Goal: Task Accomplishment & Management: Use online tool/utility

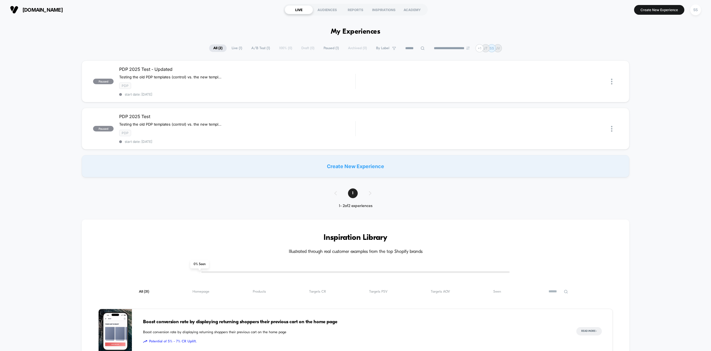
click at [16, 8] on img at bounding box center [14, 10] width 8 height 8
click at [696, 9] on div "SS" at bounding box center [695, 9] width 11 height 11
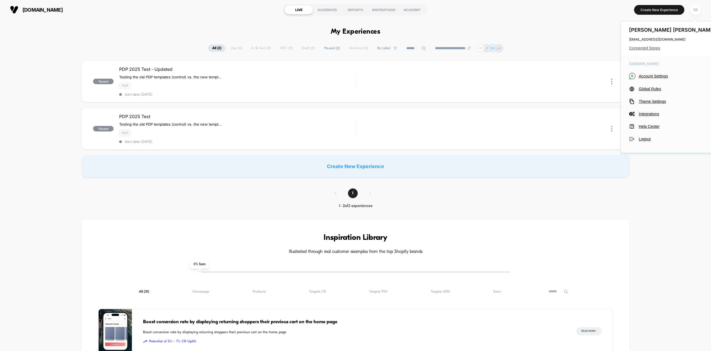
click at [649, 49] on span "Connected Stores" at bounding box center [673, 48] width 88 height 4
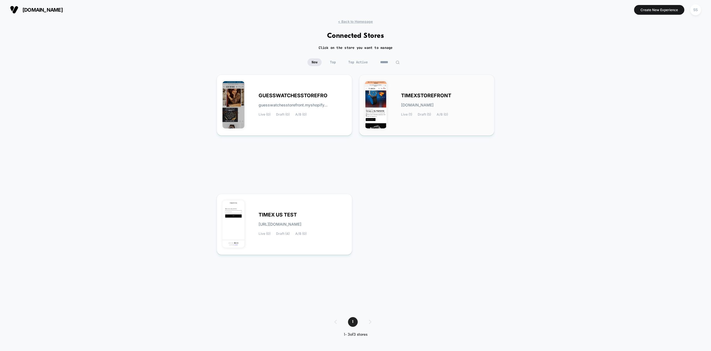
click at [401, 87] on div "TIMEXSTOREFRONT timexstorefront.myshopify.com Live (1) Draft (5) A/B (0)" at bounding box center [427, 104] width 124 height 49
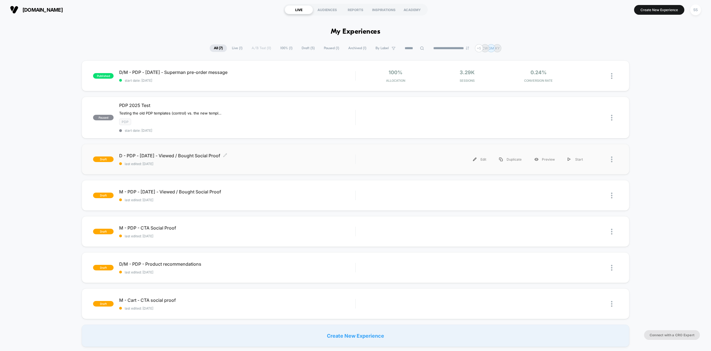
click at [308, 157] on span "D - PDP - Sept25 - Viewed / Bought Social Proof Click to edit experience details" at bounding box center [237, 156] width 236 height 6
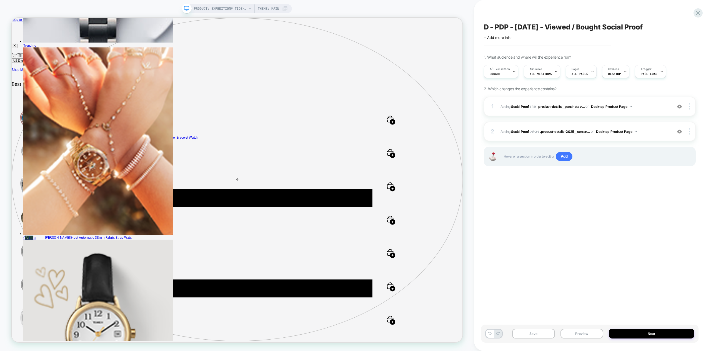
scroll to position [0, 0]
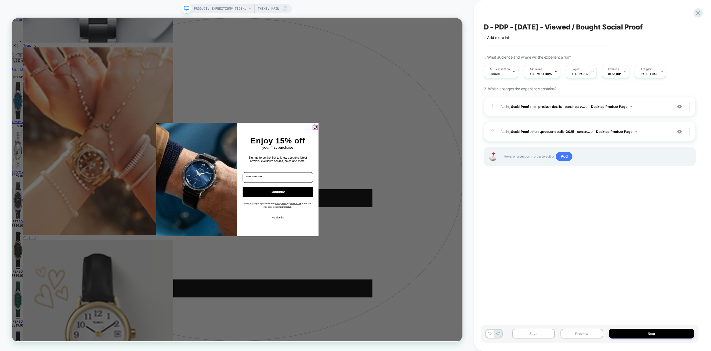
click at [415, 162] on circle "Close dialog" at bounding box center [417, 163] width 5 height 5
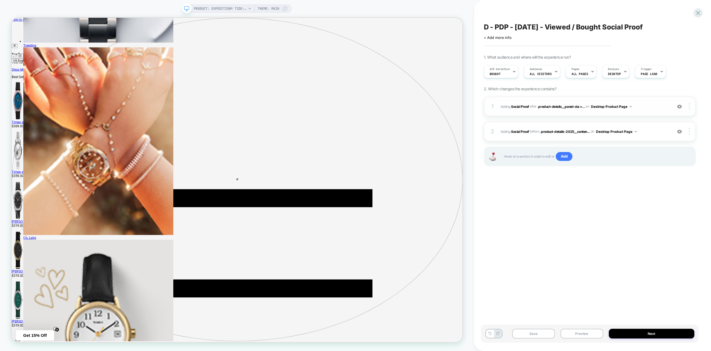
click at [680, 107] on img at bounding box center [679, 106] width 5 height 5
click at [679, 106] on img at bounding box center [679, 106] width 5 height 5
click at [689, 106] on img at bounding box center [689, 106] width 1 height 6
click at [632, 106] on span "#_loomi_addon_1756897217813 Adding Social Proof AFTER .product-details__panel-c…" at bounding box center [584, 106] width 169 height 7
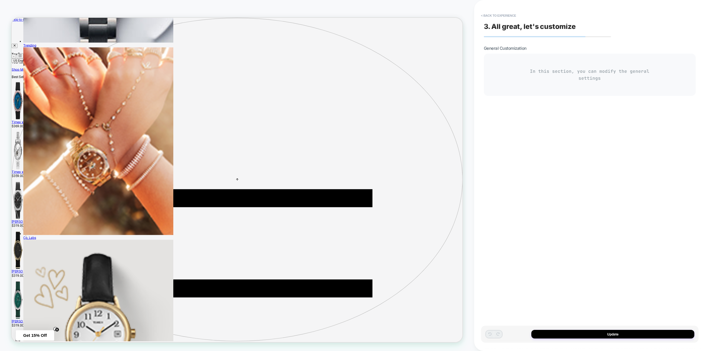
type textarea "*"
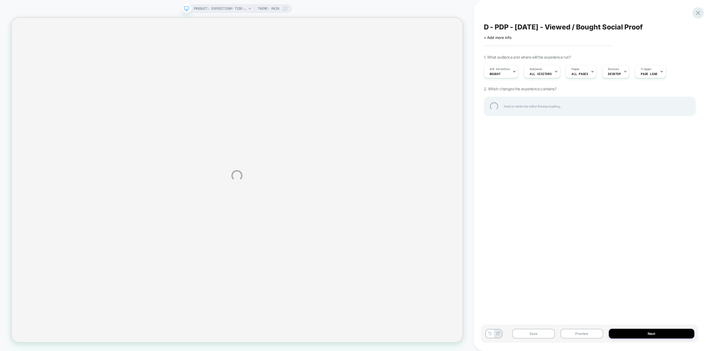
click at [699, 12] on div at bounding box center [697, 12] width 11 height 11
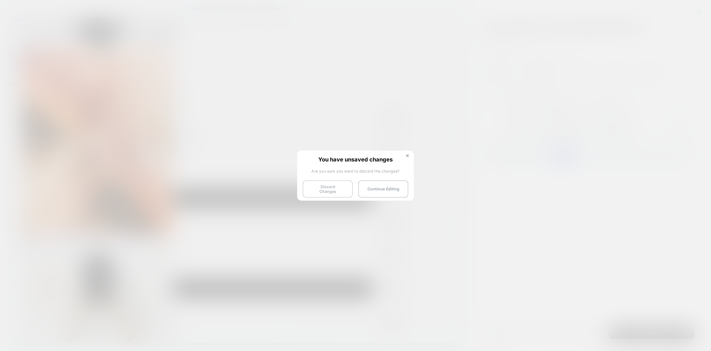
scroll to position [0, 0]
click at [0, 0] on button "Discard Changes" at bounding box center [0, 0] width 0 height 0
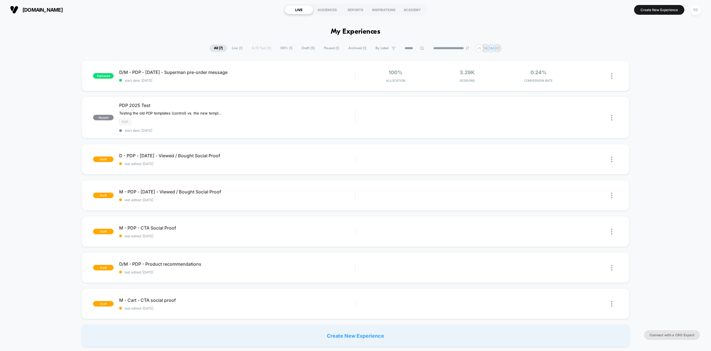
click at [39, 10] on span "[DOMAIN_NAME]" at bounding box center [42, 10] width 40 height 6
click at [694, 9] on div "SS" at bounding box center [695, 9] width 11 height 11
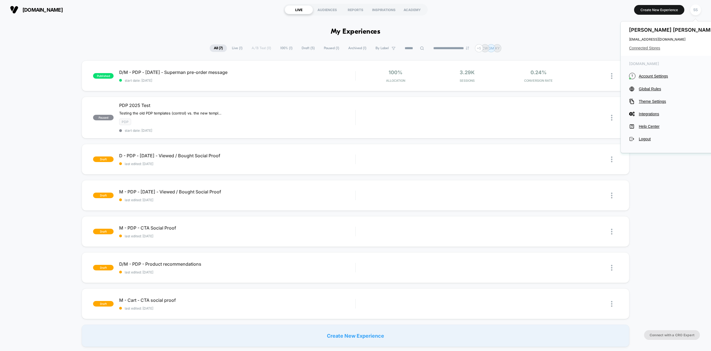
click at [651, 47] on span "Connected Stores" at bounding box center [673, 48] width 88 height 4
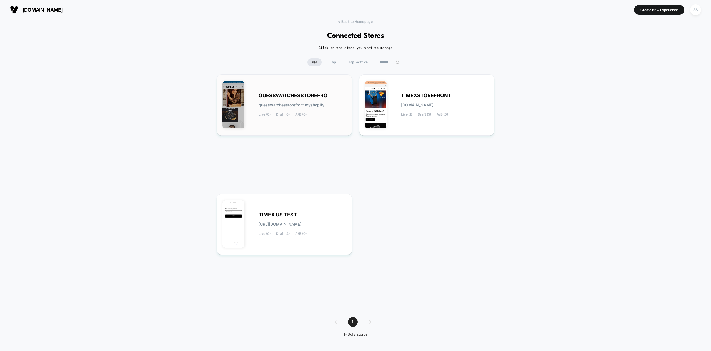
click at [255, 91] on div "GUESSWATCHESSTOREFRO guesswatchesstorefront.myshopify... Live (0) Draft (0) A/B…" at bounding box center [284, 104] width 124 height 49
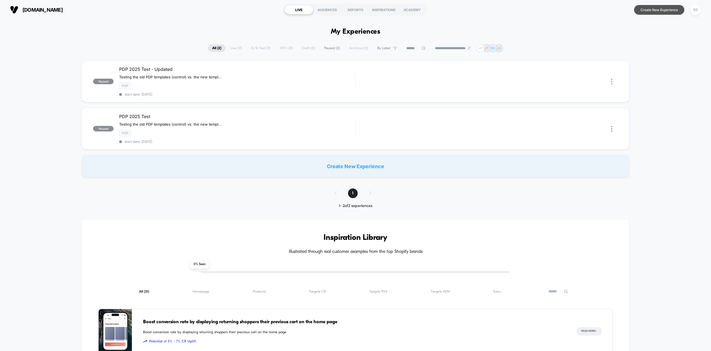
click at [651, 9] on button "Create New Experience" at bounding box center [659, 10] width 50 height 10
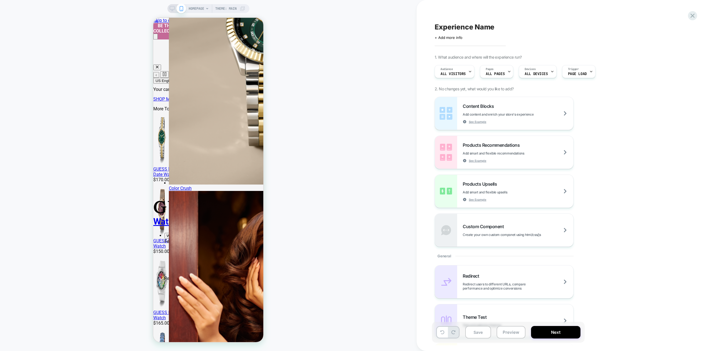
click at [170, 9] on icon at bounding box center [172, 8] width 5 height 5
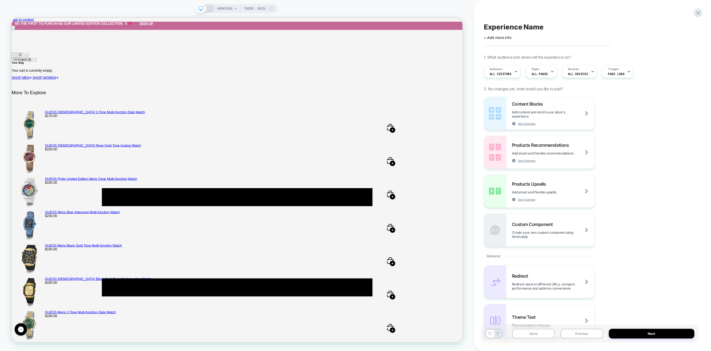
scroll to position [0, 0]
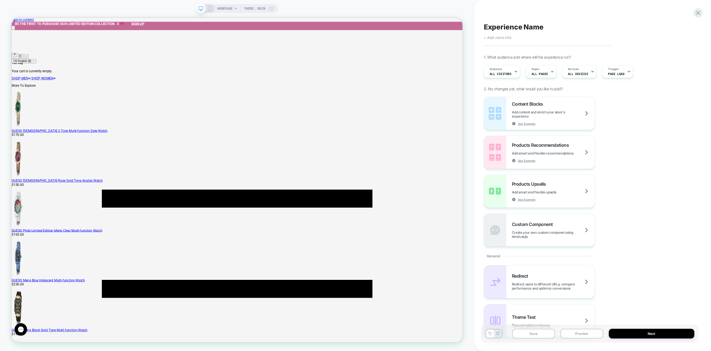
click at [500, 38] on span "+ Add more info" at bounding box center [498, 37] width 28 height 4
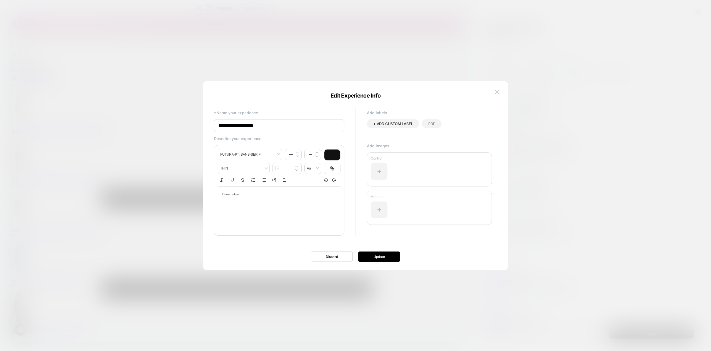
type input "**********"
click at [378, 257] on button "Update" at bounding box center [379, 256] width 42 height 10
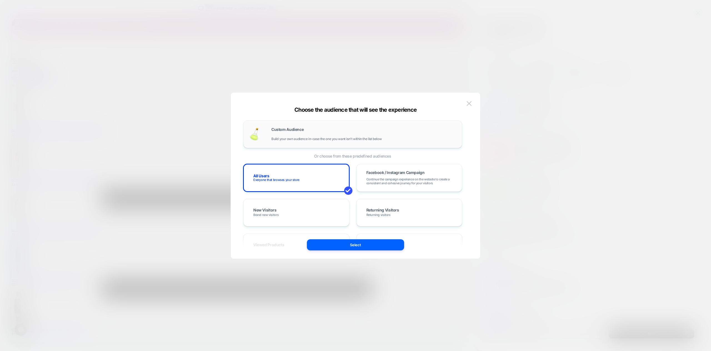
click at [353, 136] on div "Custom Audience Build your own audience in-case the one you want isn't within t…" at bounding box center [363, 133] width 185 height 13
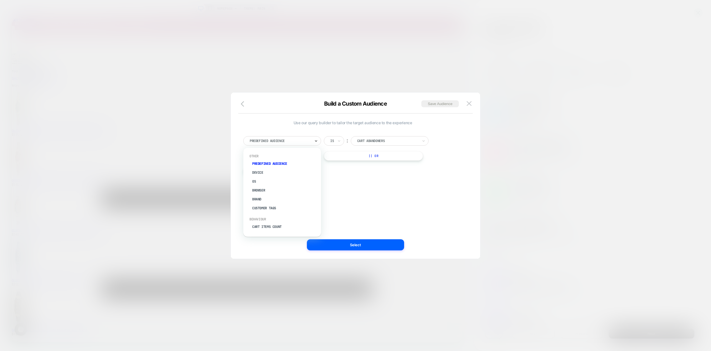
click at [317, 142] on icon at bounding box center [316, 141] width 4 height 6
click at [373, 140] on div at bounding box center [387, 140] width 61 height 5
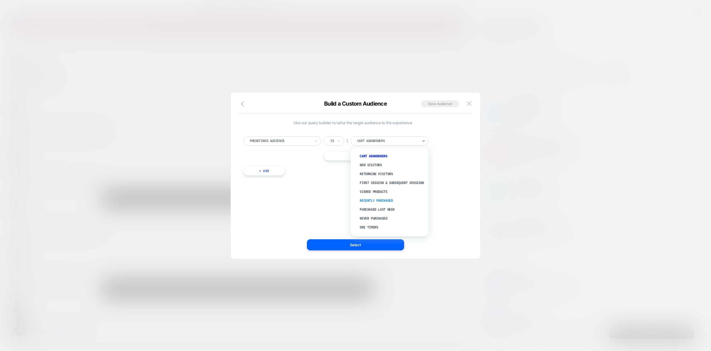
click at [399, 203] on div "Recently Purchased" at bounding box center [392, 200] width 72 height 9
click at [364, 155] on button "|| Or" at bounding box center [373, 155] width 99 height 9
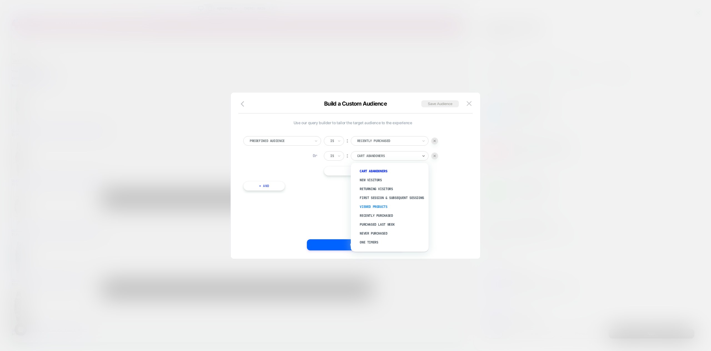
click at [382, 209] on div "Viewed Products" at bounding box center [392, 206] width 72 height 9
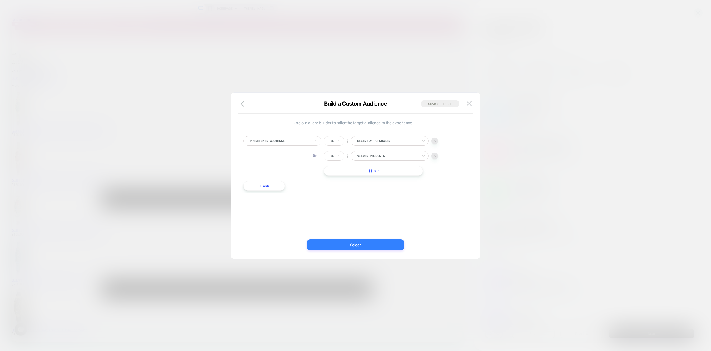
click at [362, 245] on button "Select" at bounding box center [355, 244] width 97 height 11
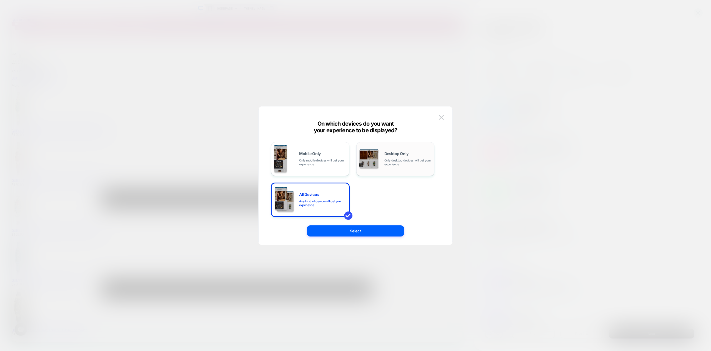
click at [386, 165] on span "Only desktop devices will get your experience" at bounding box center [407, 162] width 47 height 8
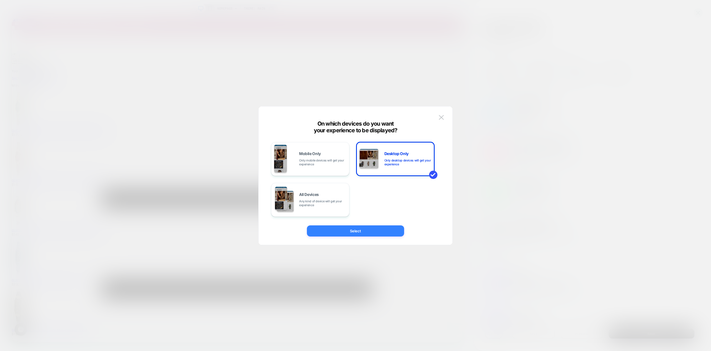
click at [373, 232] on button "Select" at bounding box center [355, 230] width 97 height 11
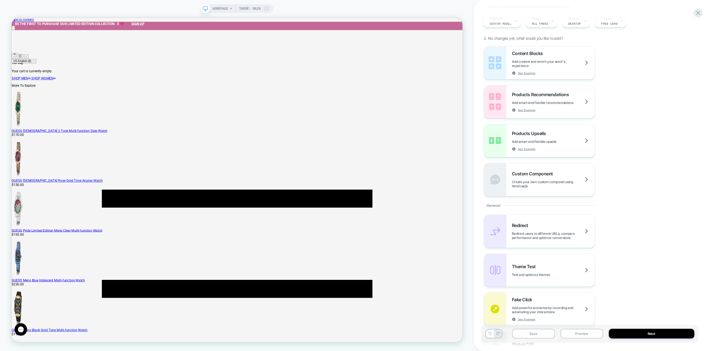
scroll to position [0, 0]
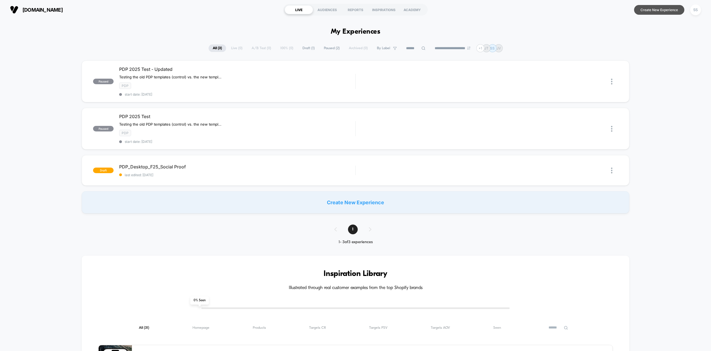
click at [653, 7] on button "Create New Experience" at bounding box center [659, 10] width 50 height 10
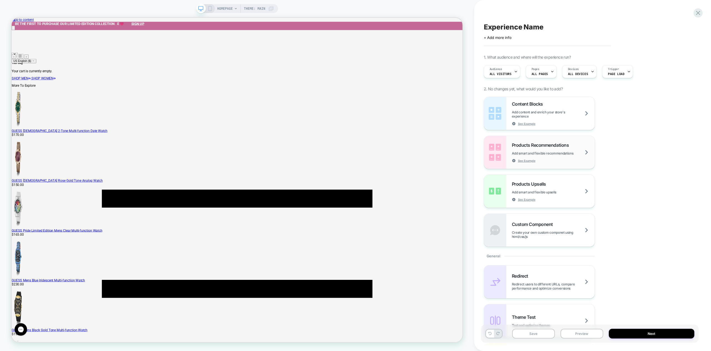
click at [544, 145] on span "Products Recommendations" at bounding box center [542, 145] width 60 height 6
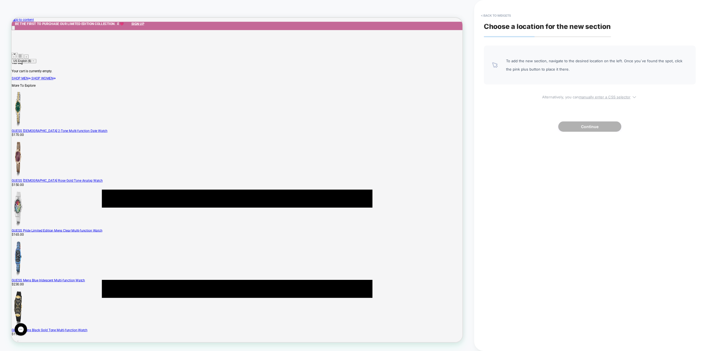
click at [601, 97] on u "manually enter a CSS selector" at bounding box center [605, 97] width 52 height 4
select select "*******"
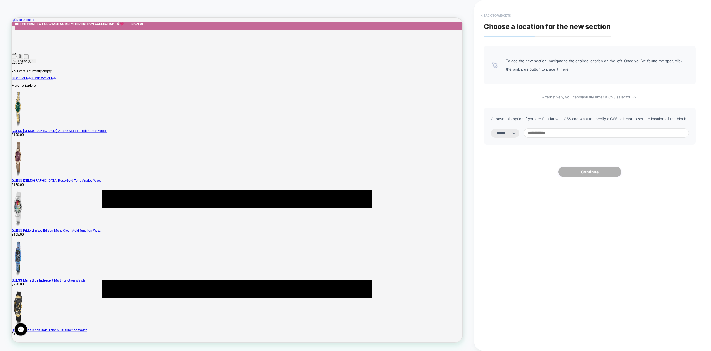
click at [496, 17] on button "< Back to widgets" at bounding box center [496, 15] width 36 height 9
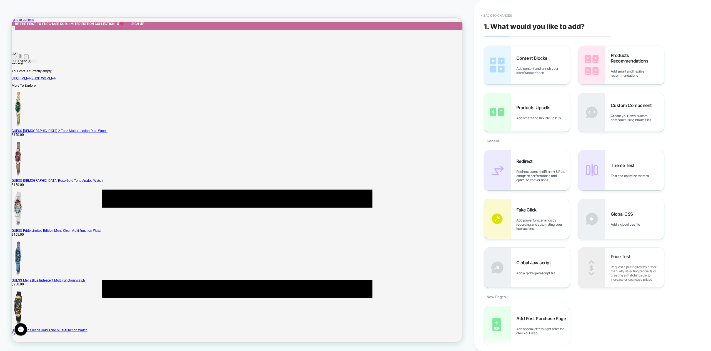
click at [638, 71] on span "Add smart and flexible recommendations" at bounding box center [637, 73] width 53 height 8
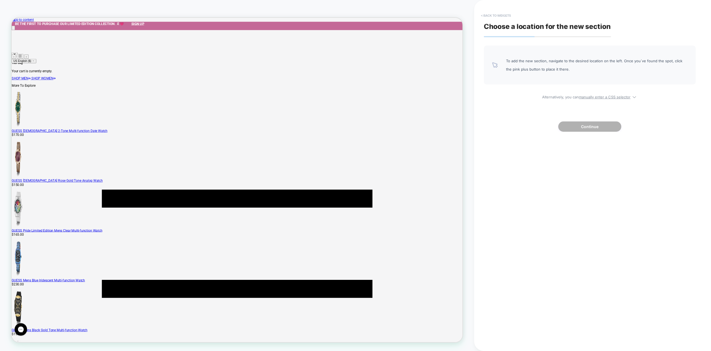
click at [486, 14] on button "< Back to widgets" at bounding box center [496, 15] width 36 height 9
